Goal: Task Accomplishment & Management: Use online tool/utility

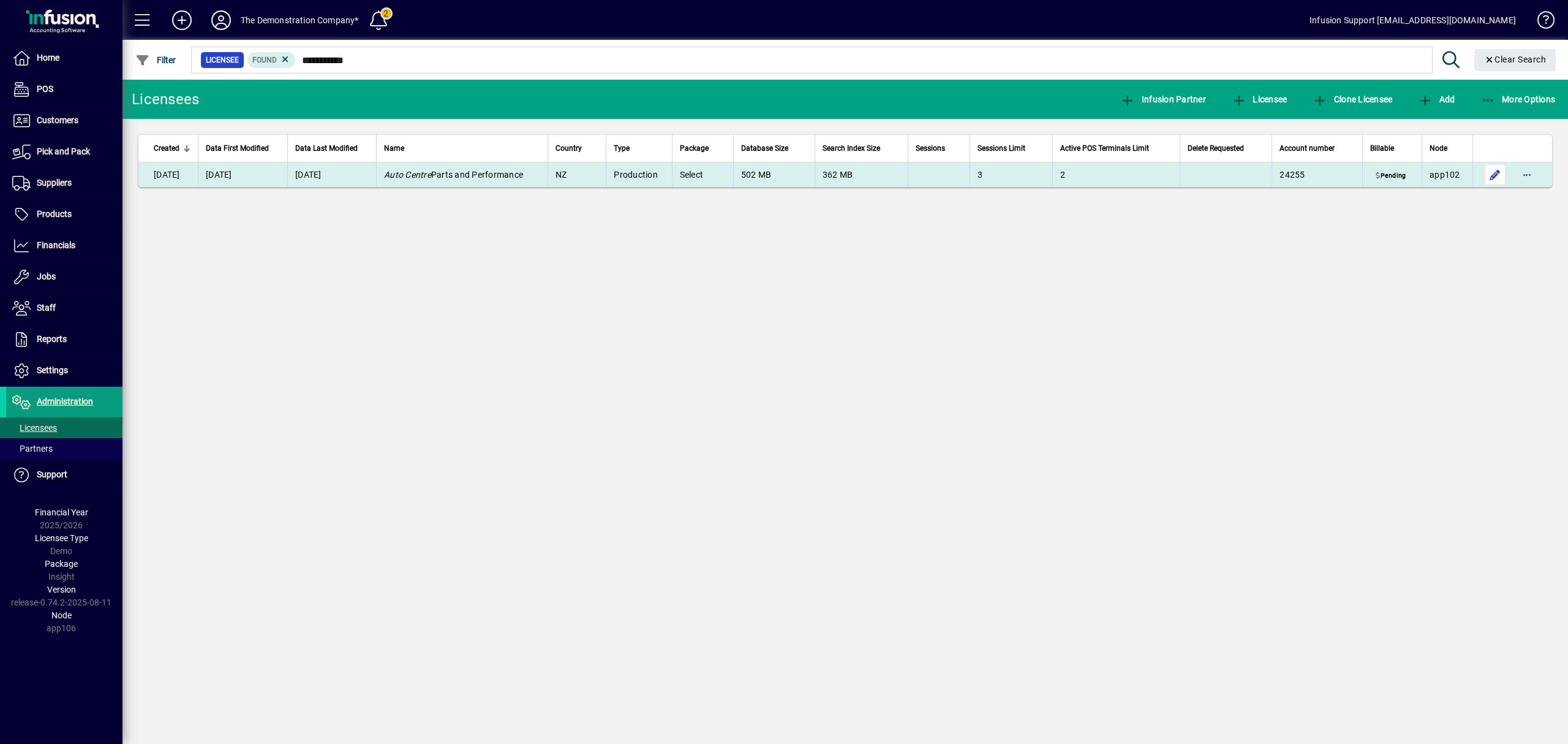
click at [1500, 173] on span "button" at bounding box center [1496, 174] width 30 height 30
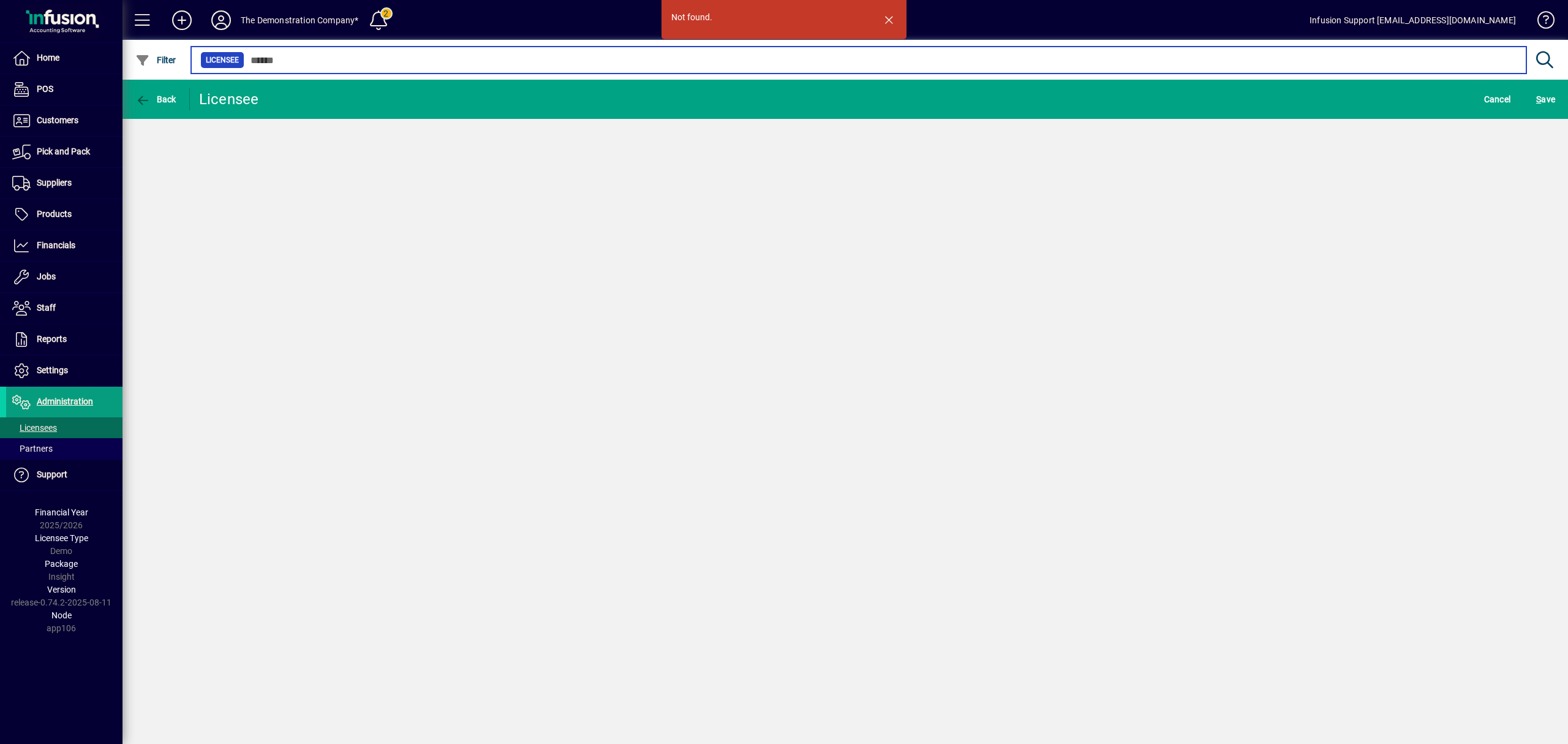
type input "**********"
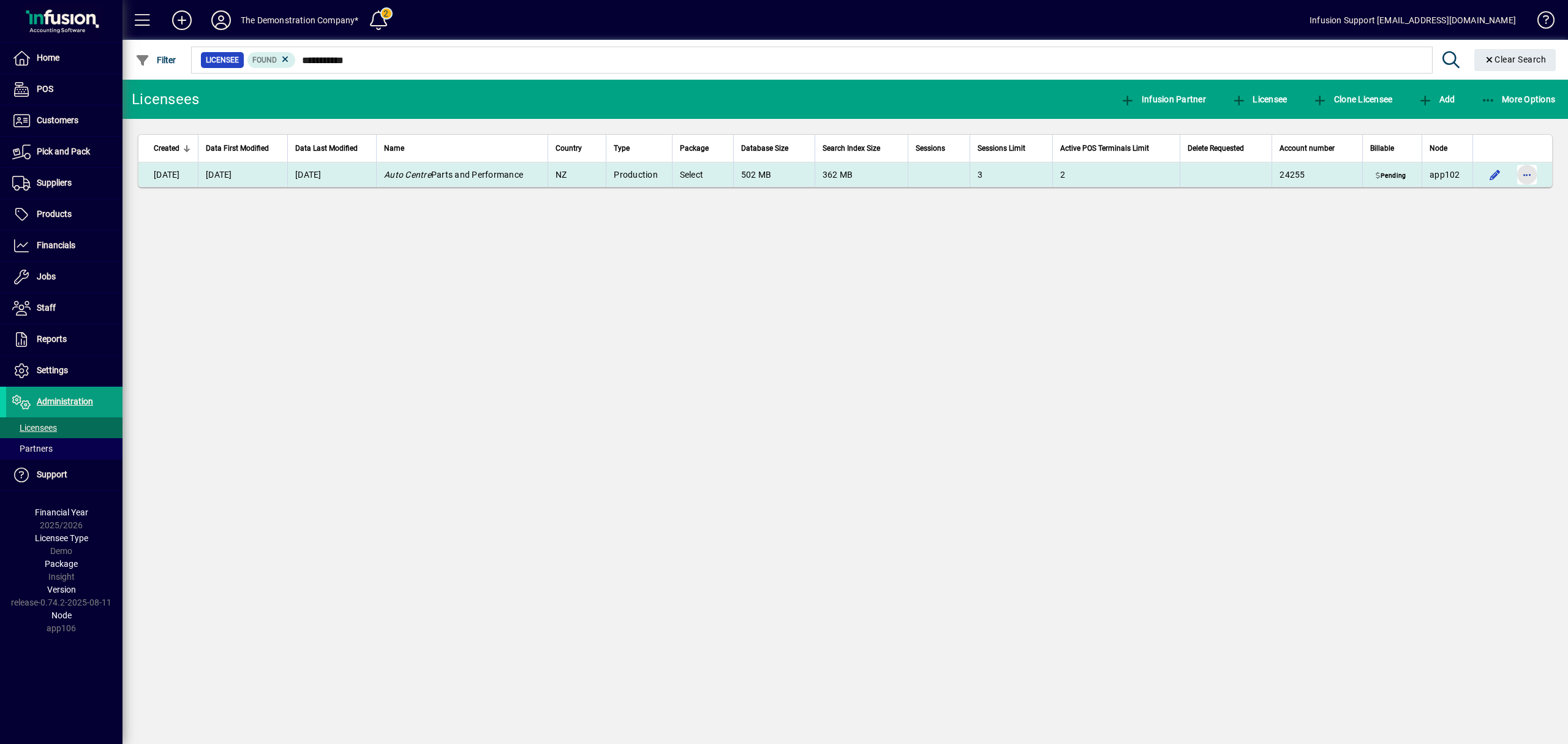
click at [1529, 182] on span "button" at bounding box center [1527, 174] width 30 height 30
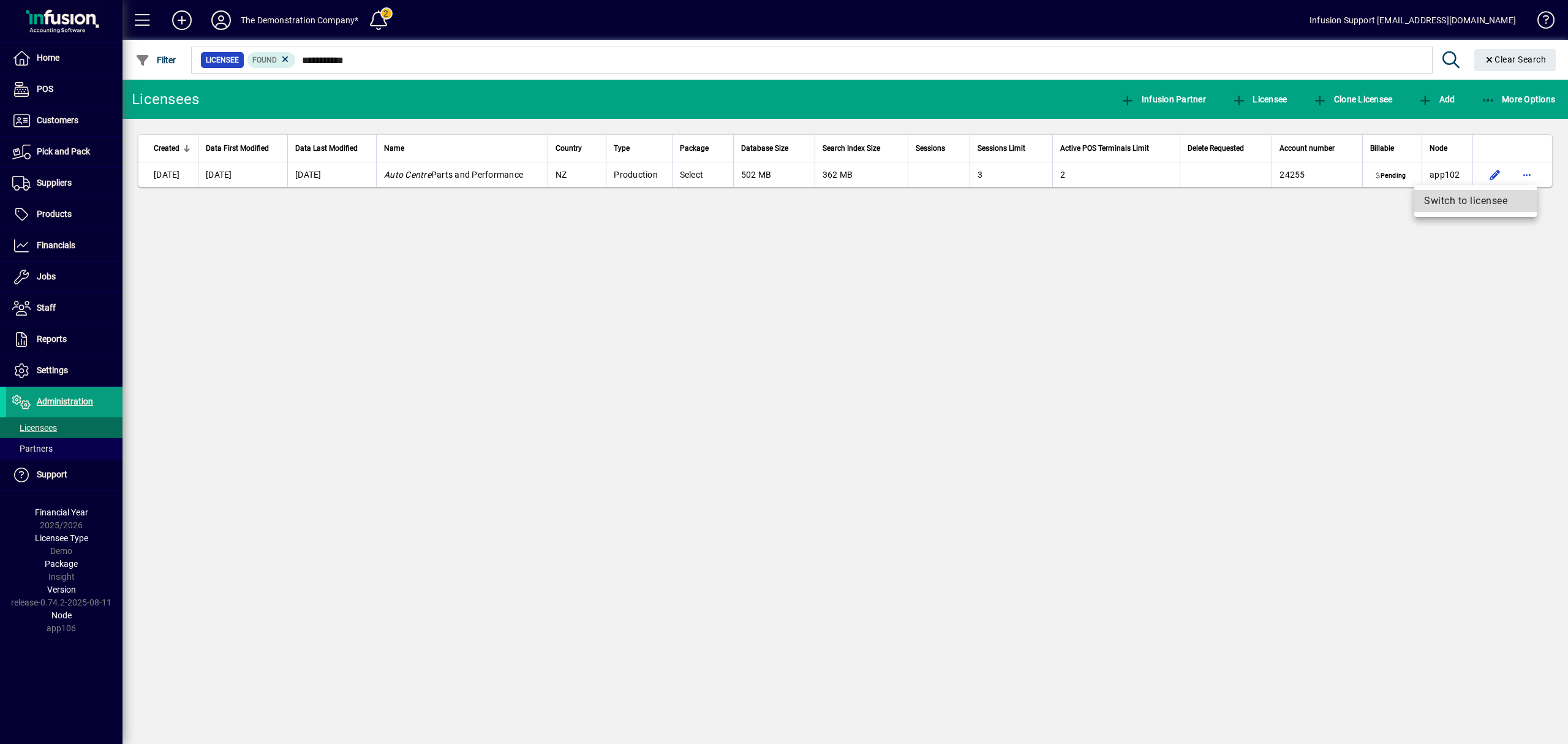
click at [1502, 198] on span "Switch to licensee" at bounding box center [1476, 201] width 103 height 15
